Goal: Information Seeking & Learning: Find specific fact

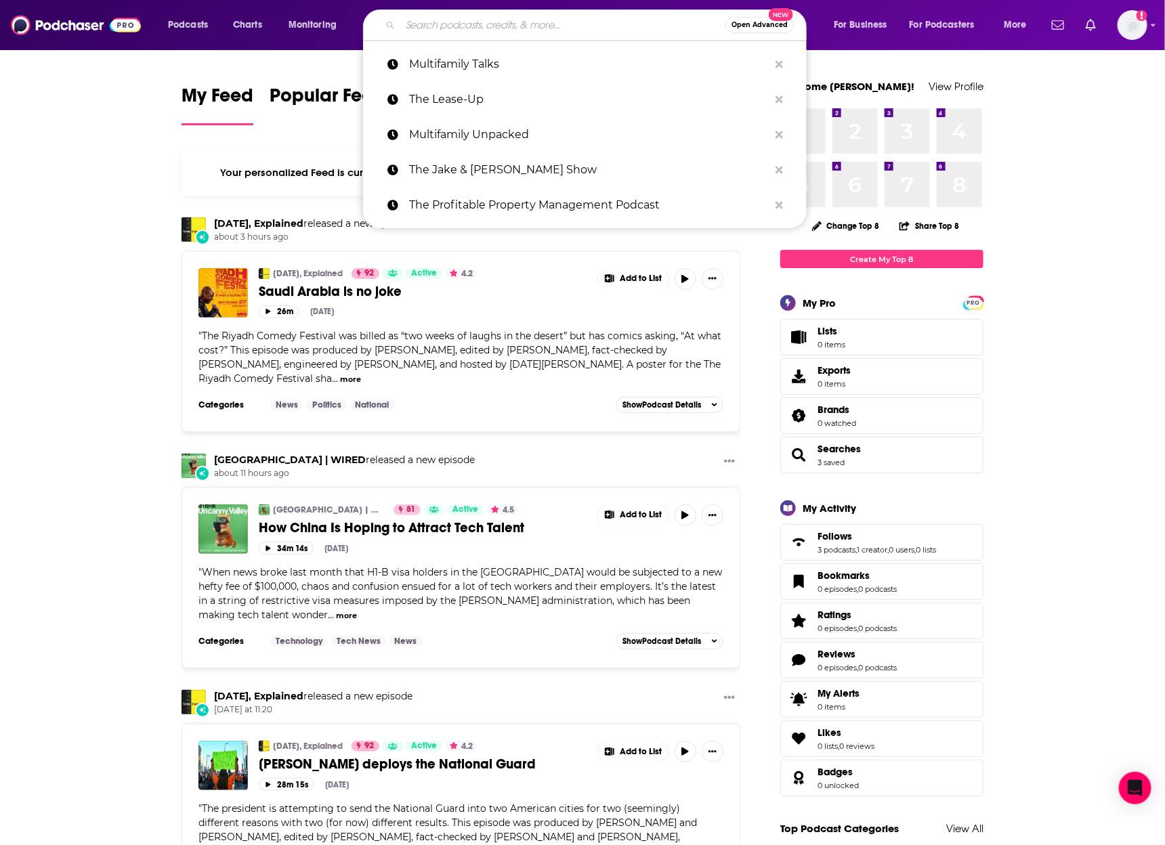
click at [473, 22] on input "Search podcasts, credits, & more..." at bounding box center [562, 25] width 325 height 22
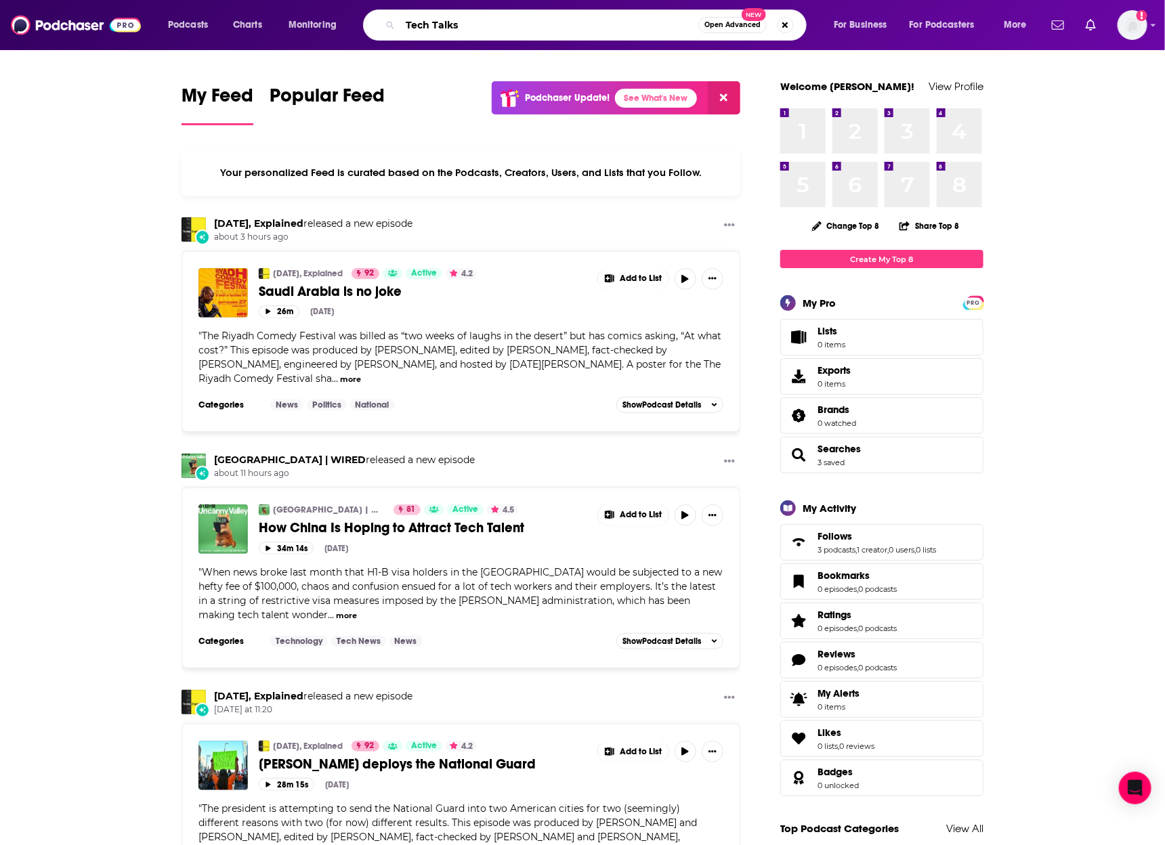
type input "Tech Talks"
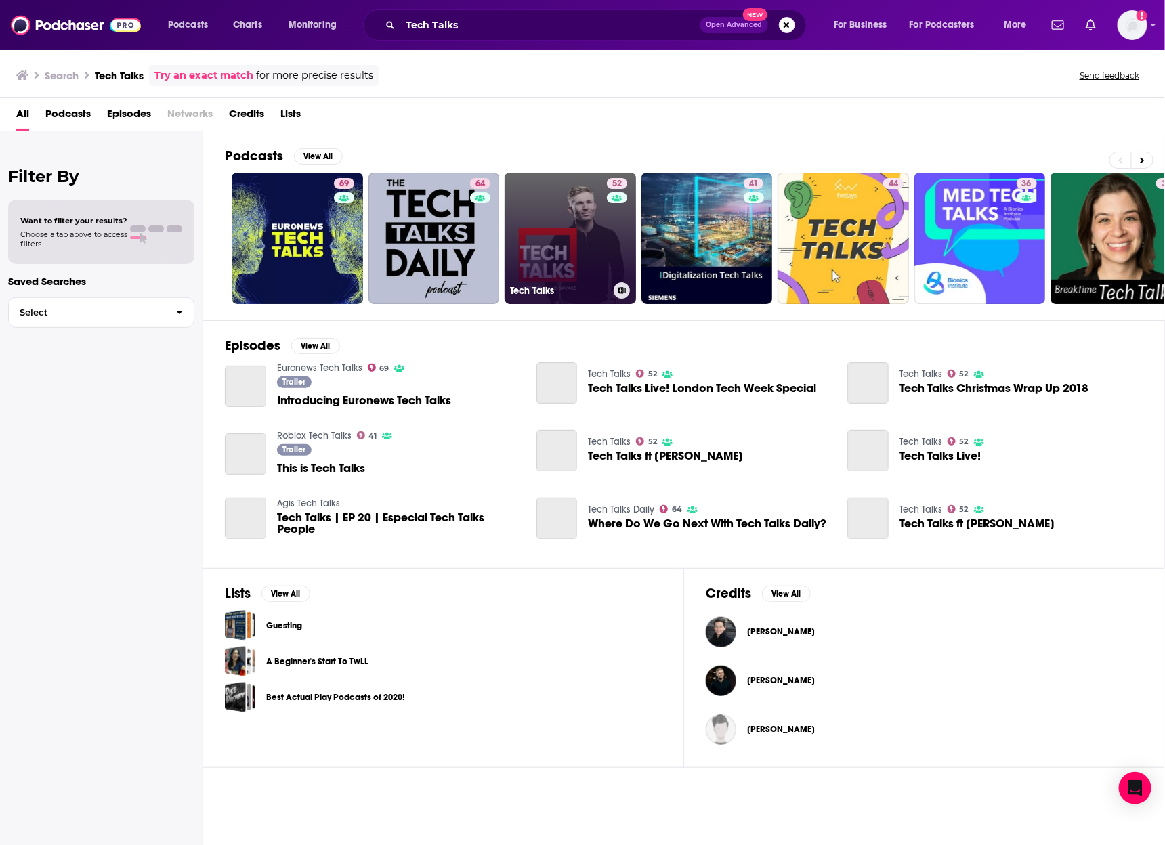
click at [575, 267] on link "52 Tech Talks" at bounding box center [569, 238] width 131 height 131
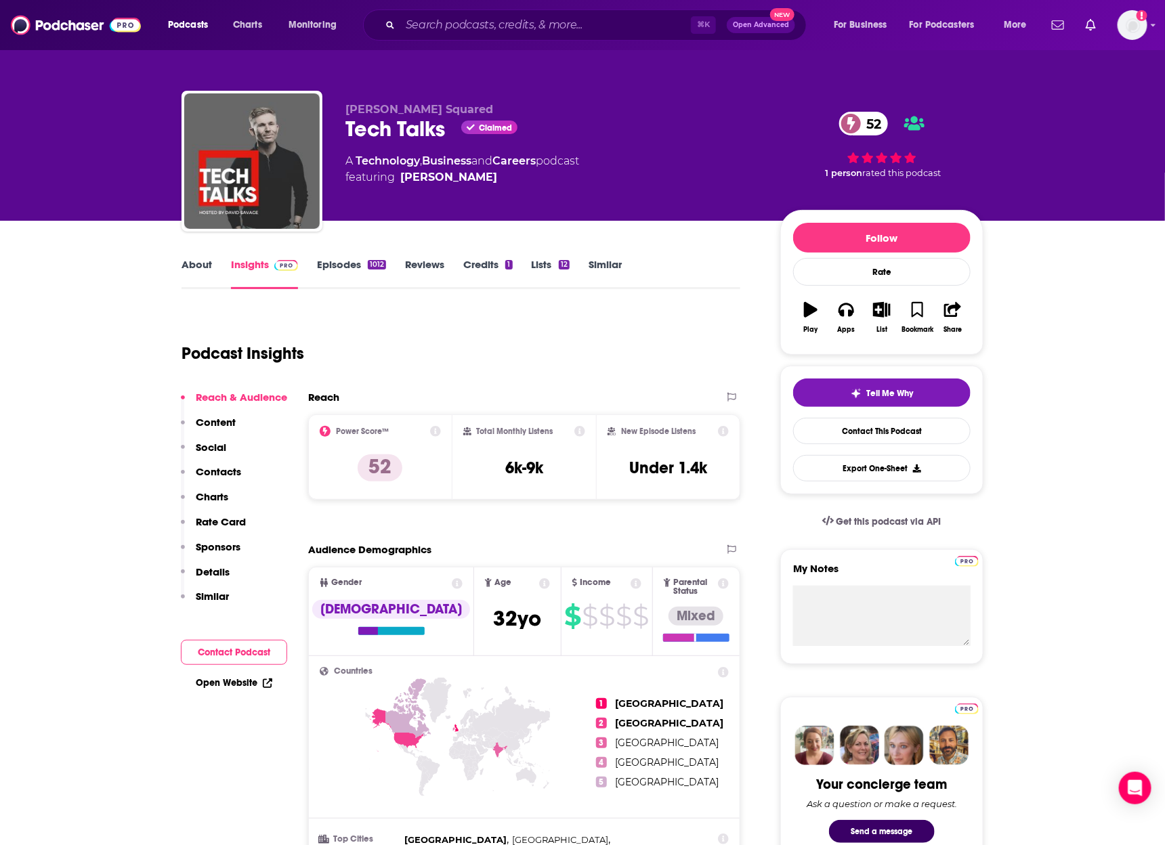
click at [339, 269] on link "Episodes 1012" at bounding box center [351, 273] width 69 height 31
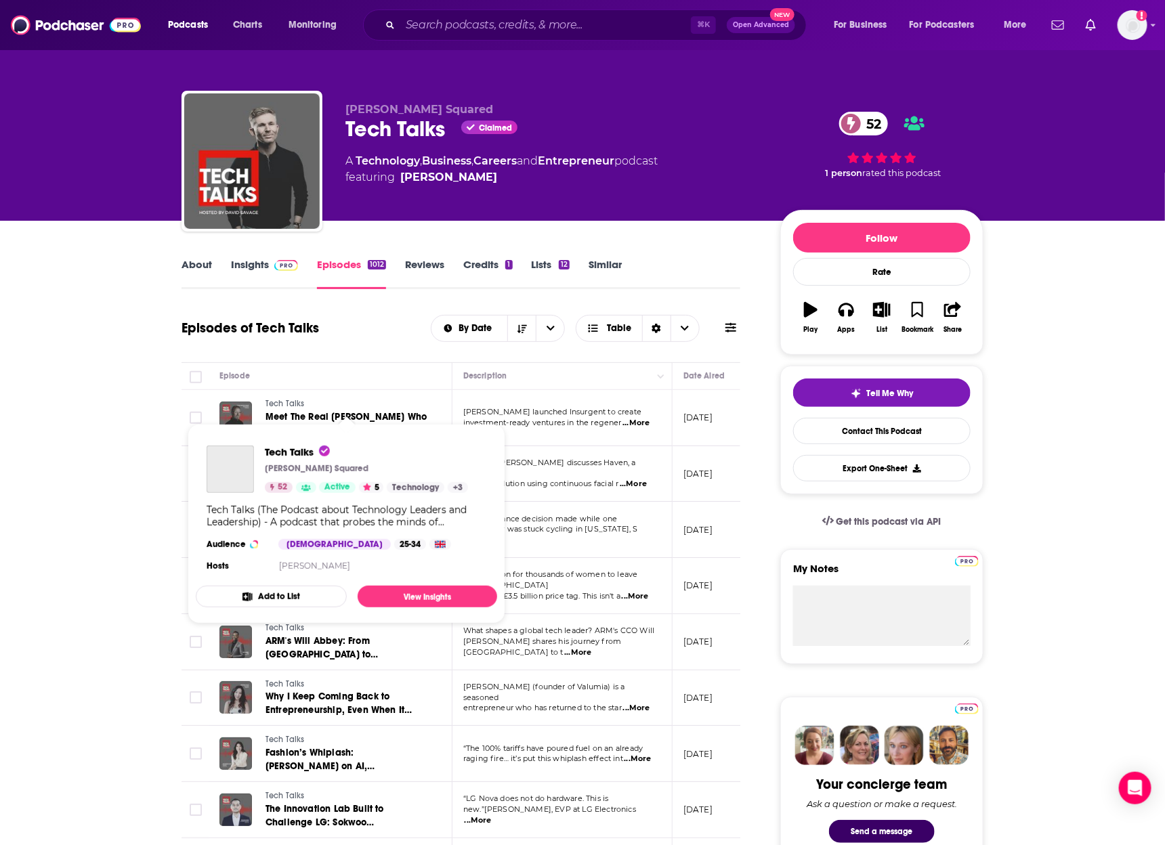
click at [336, 409] on link "Tech Talks" at bounding box center [346, 404] width 163 height 12
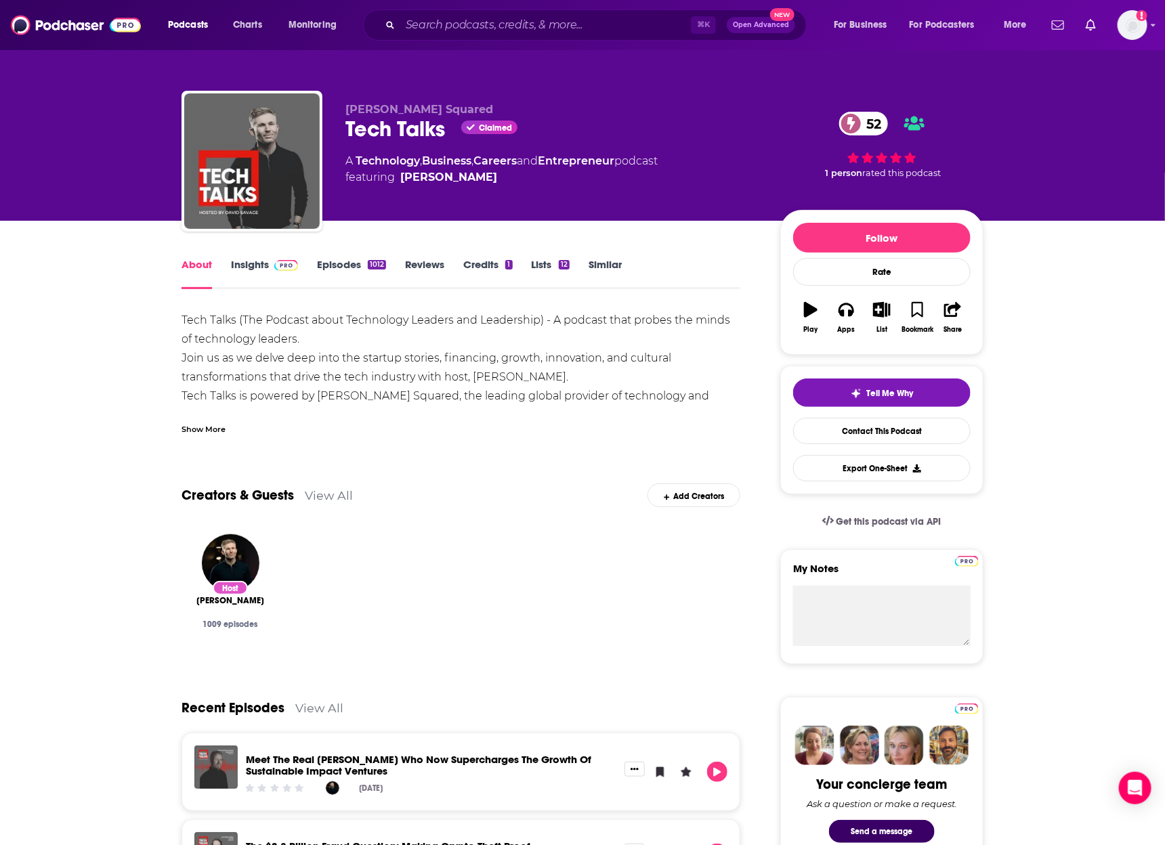
click at [196, 434] on div "Show More" at bounding box center [203, 428] width 44 height 13
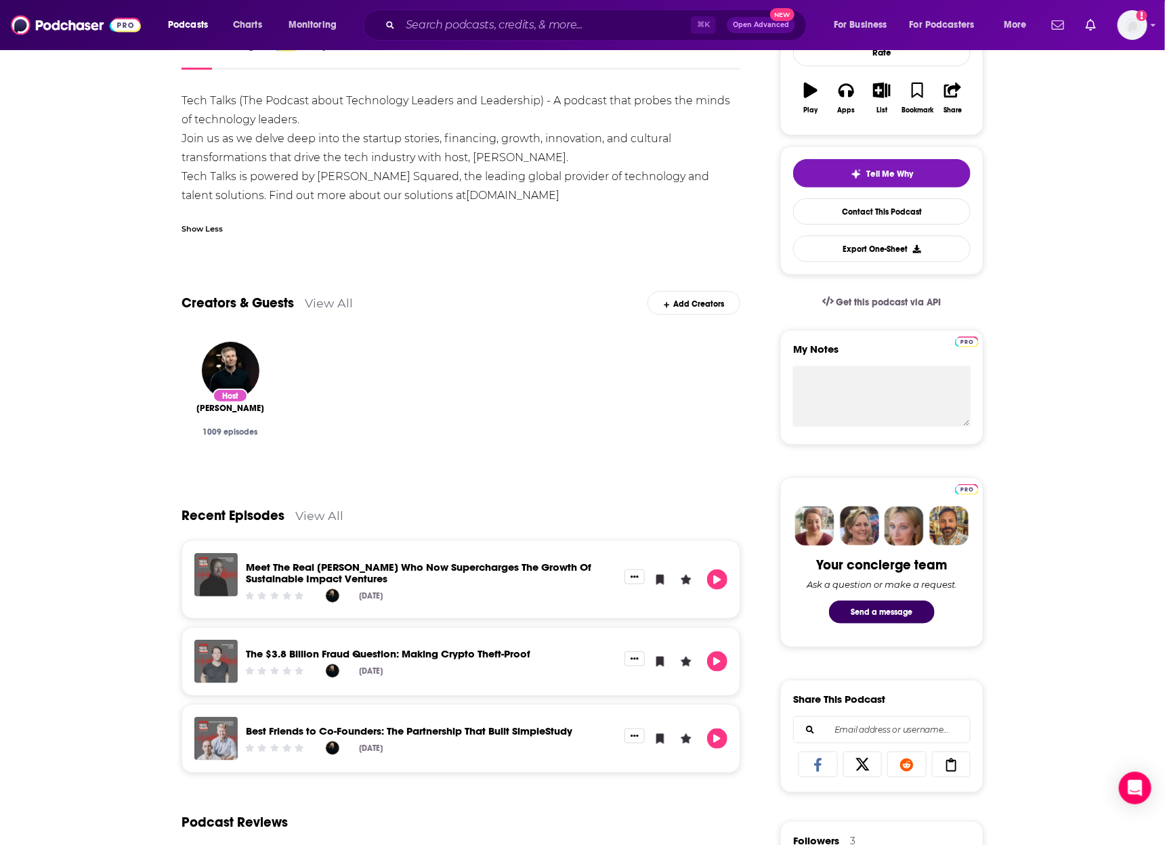
scroll to position [299, 0]
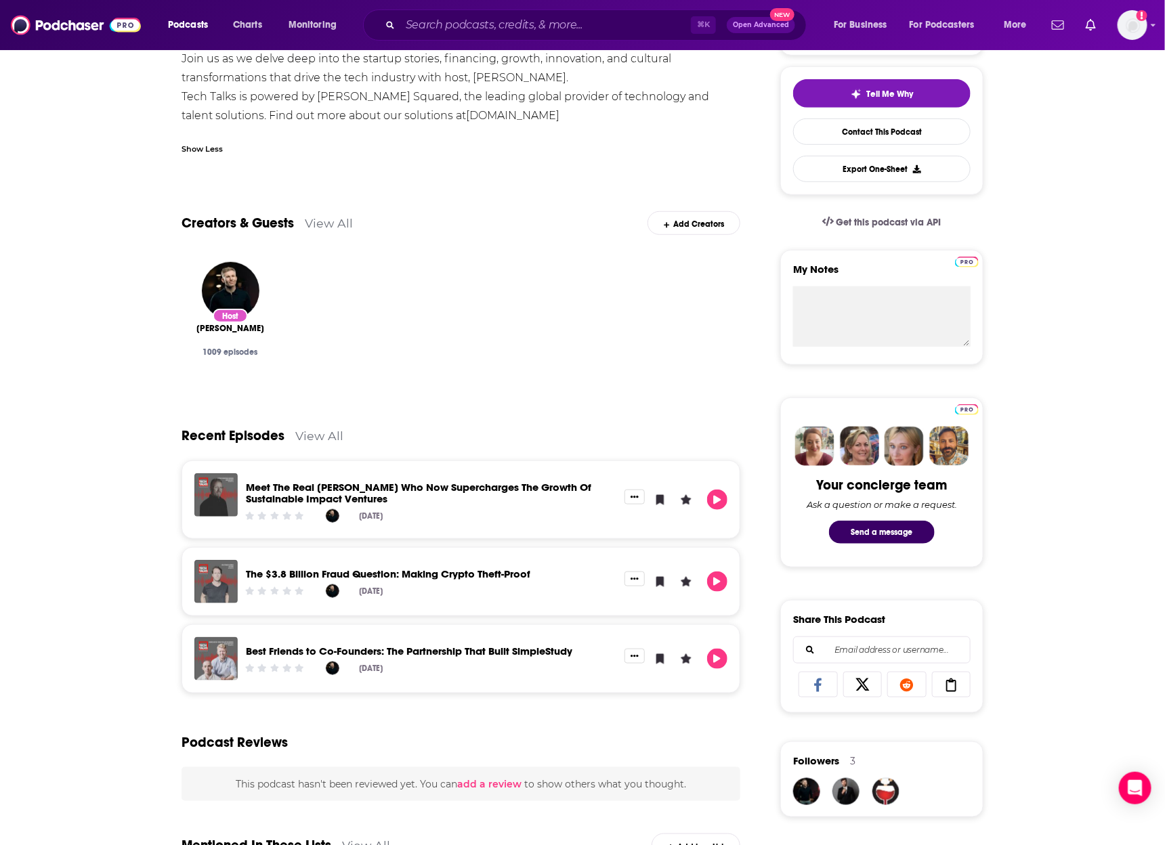
click at [456, 488] on link "Meet The Real [PERSON_NAME] Who Now Supercharges The Growth Of Sustainable Impa…" at bounding box center [418, 493] width 345 height 24
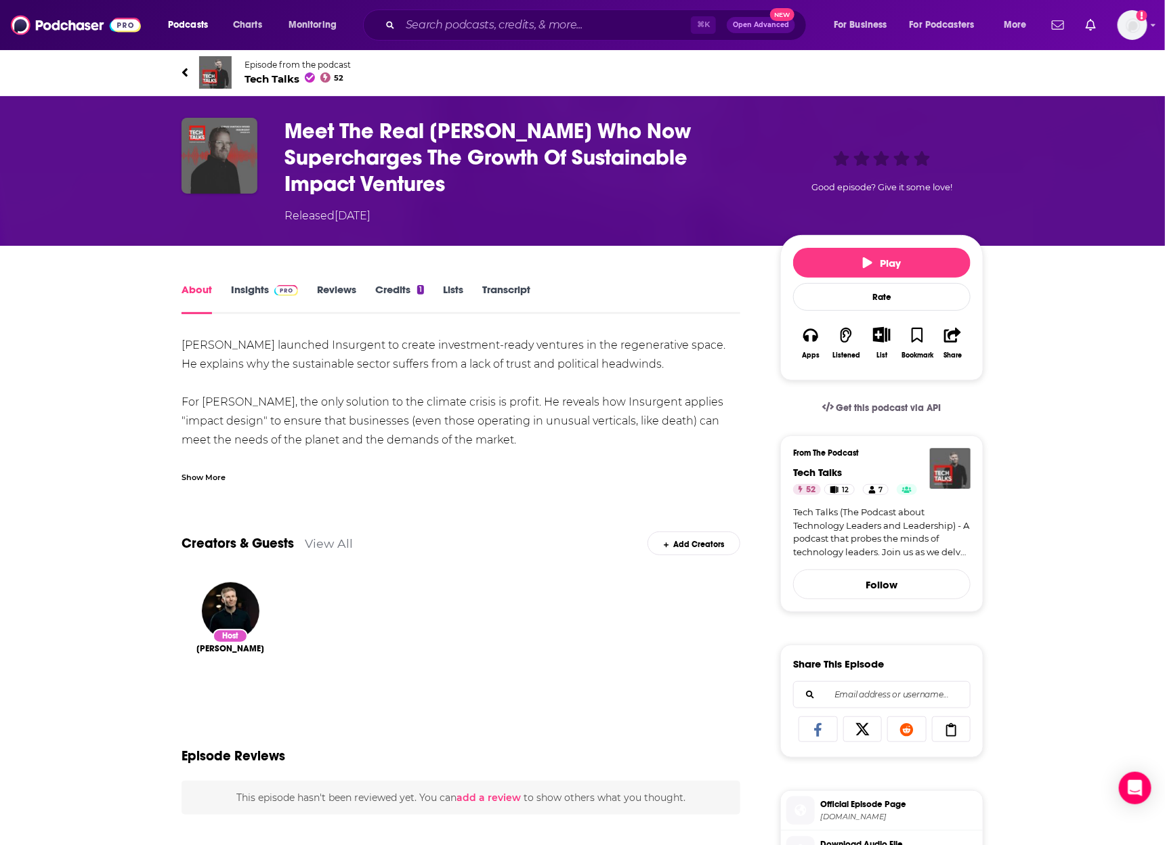
click at [211, 473] on div "Show More" at bounding box center [203, 476] width 44 height 13
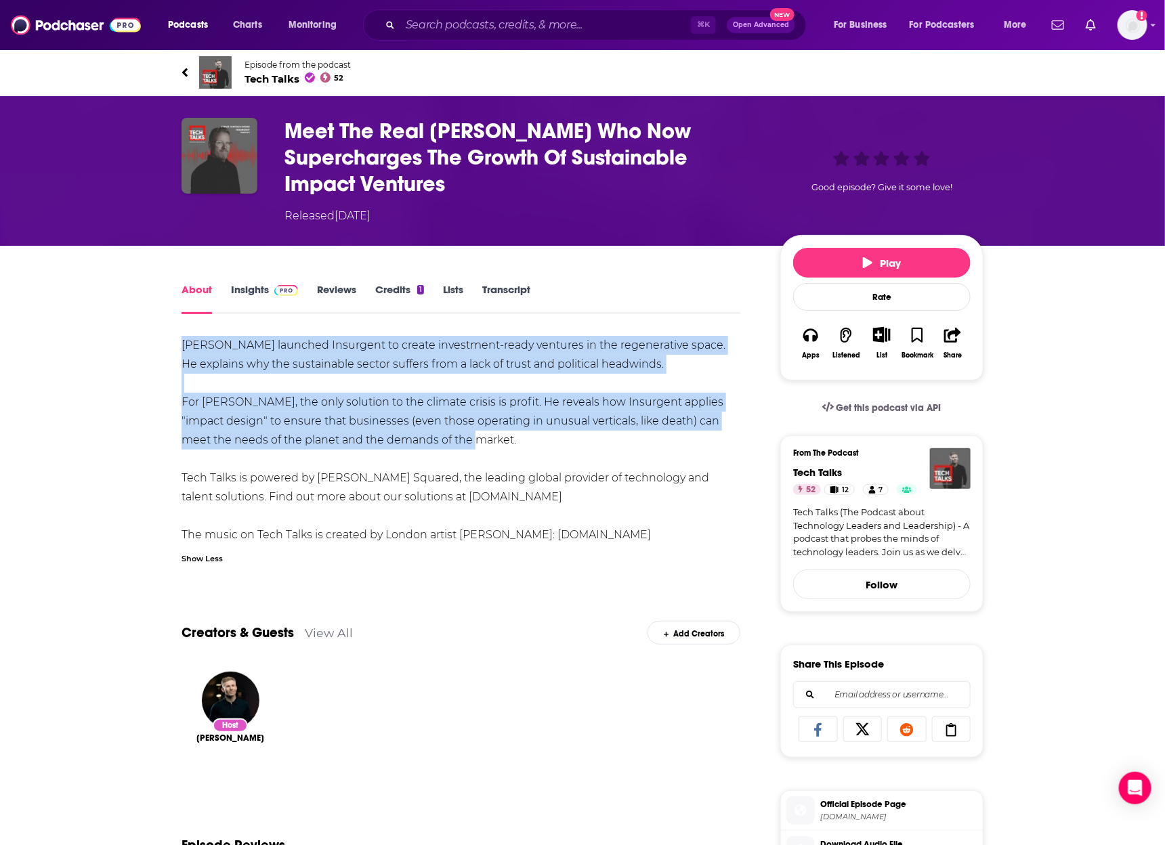
drag, startPoint x: 170, startPoint y: 345, endPoint x: 578, endPoint y: 444, distance: 419.3
click at [578, 444] on div "About Insights Reviews Credits 1 Lists Transcript [PERSON_NAME] launched Insurg…" at bounding box center [470, 810] width 620 height 1058
copy div "[PERSON_NAME] launched Insurgent to create investment-ready ventures in the reg…"
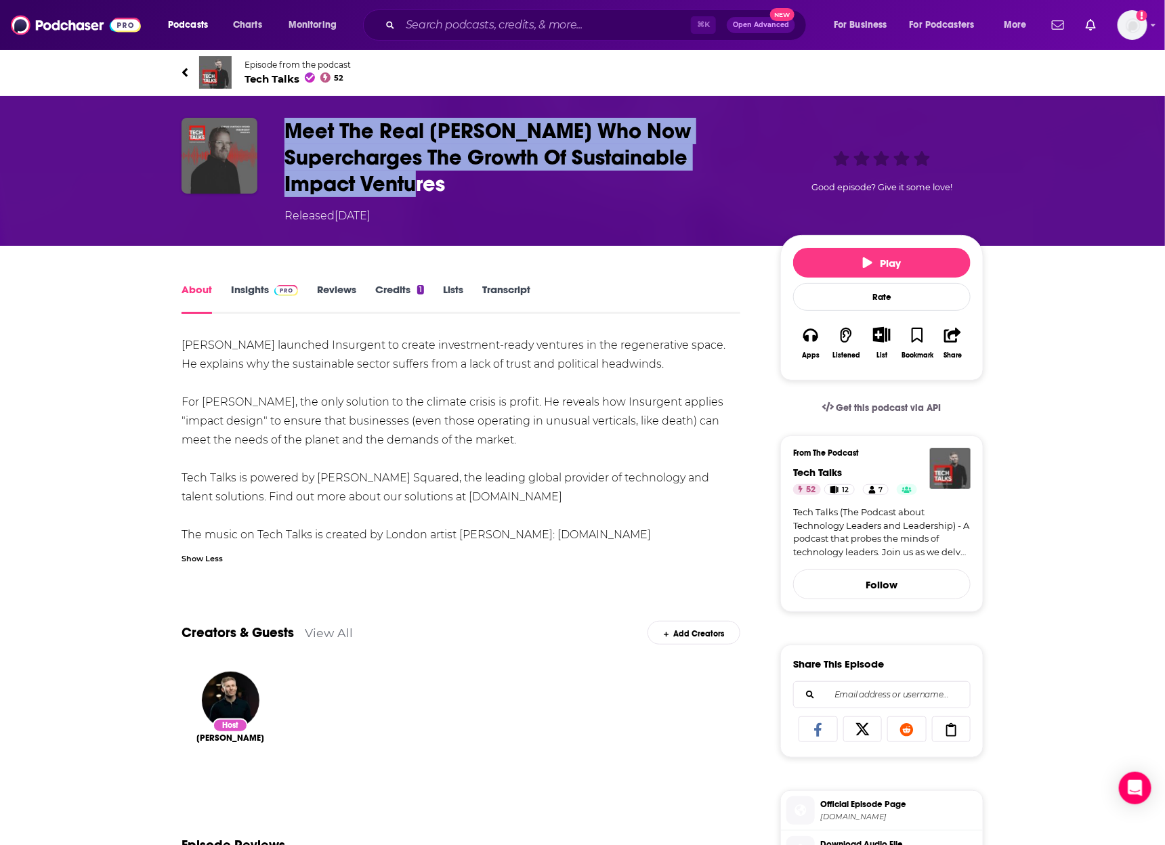
drag, startPoint x: 272, startPoint y: 120, endPoint x: 473, endPoint y: 175, distance: 209.1
click at [473, 175] on div "Meet The Real [PERSON_NAME] Who Now Supercharges The Growth Of Sustainable Impa…" at bounding box center [582, 171] width 802 height 106
copy h1 "Meet The Real [PERSON_NAME] Who Now Supercharges The Growth Of Sustainable Impa…"
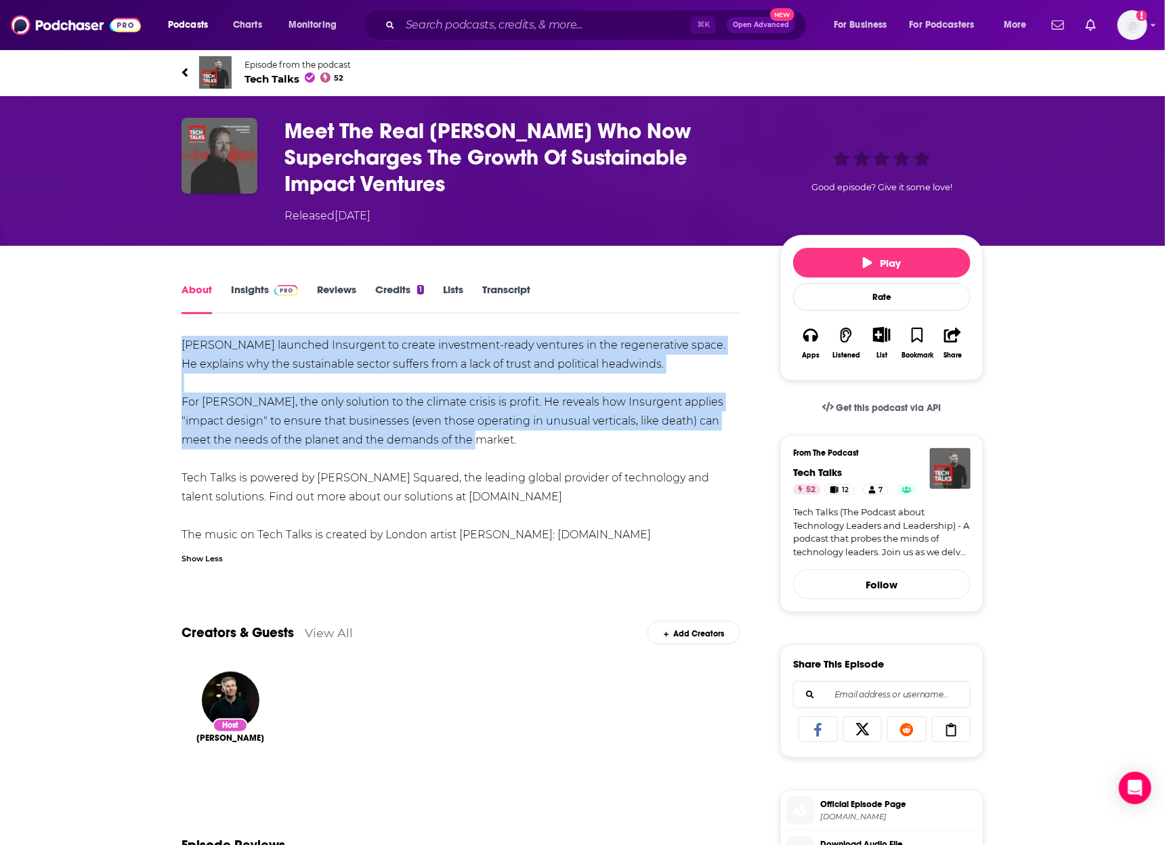
drag, startPoint x: 171, startPoint y: 343, endPoint x: 500, endPoint y: 439, distance: 343.0
click at [500, 439] on div "About Insights Reviews Credits 1 Lists Transcript [PERSON_NAME] launched Insurg…" at bounding box center [470, 810] width 620 height 1058
copy div "[PERSON_NAME] launched Insurgent to create investment-ready ventures in the reg…"
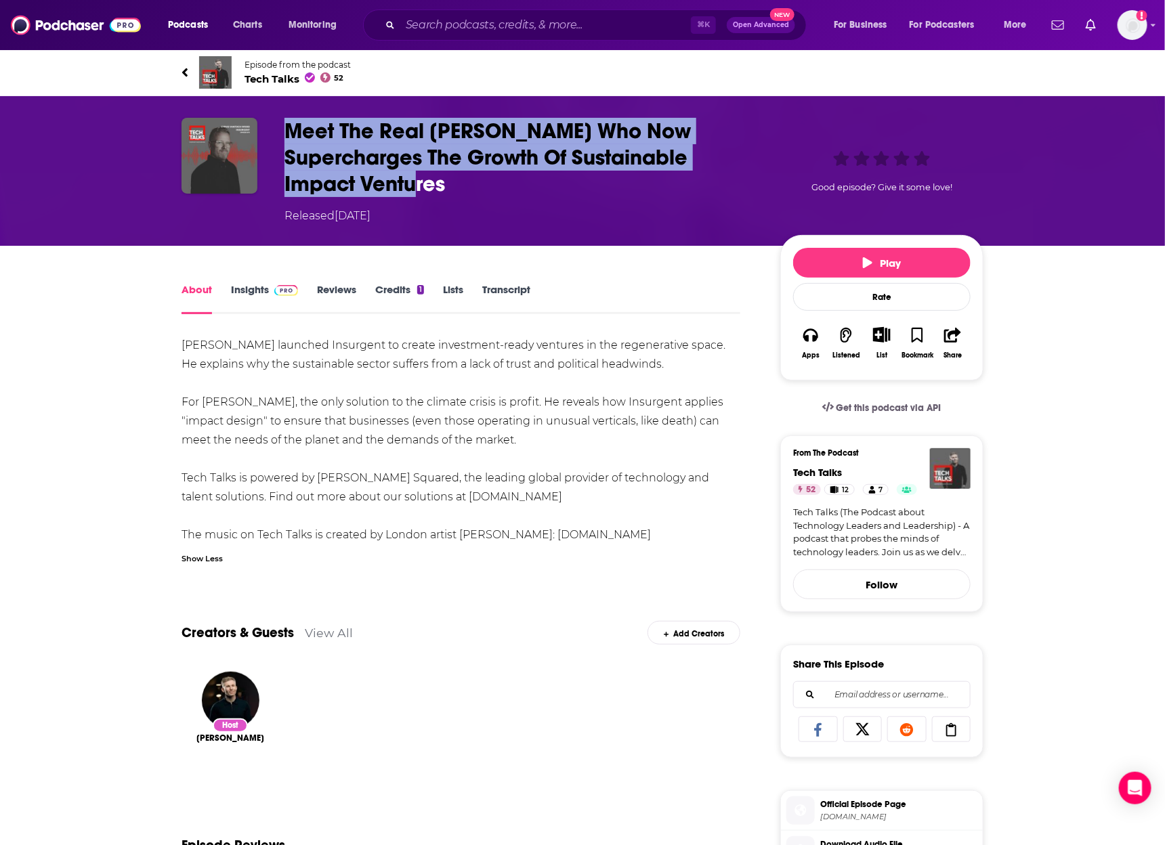
drag, startPoint x: 465, startPoint y: 186, endPoint x: 272, endPoint y: 133, distance: 199.6
click at [271, 133] on div "Meet The Real [PERSON_NAME] Who Now Supercharges The Growth Of Sustainable Impa…" at bounding box center [582, 171] width 802 height 106
copy h1 "Meet The Real [PERSON_NAME] Who Now Supercharges The Growth Of Sustainable Impa…"
click at [508, 293] on link "Transcript" at bounding box center [506, 298] width 48 height 31
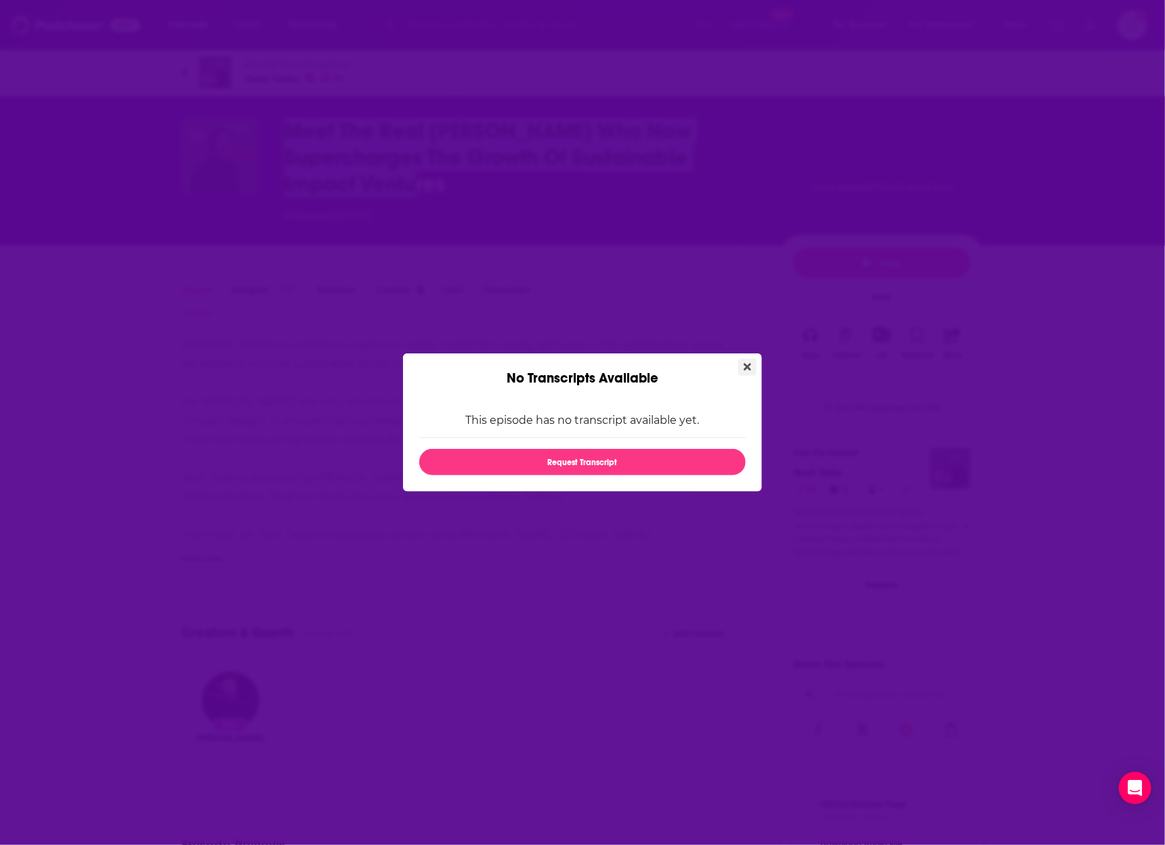
click at [749, 367] on icon "Close" at bounding box center [746, 367] width 7 height 11
